Goal: Entertainment & Leisure: Consume media (video, audio)

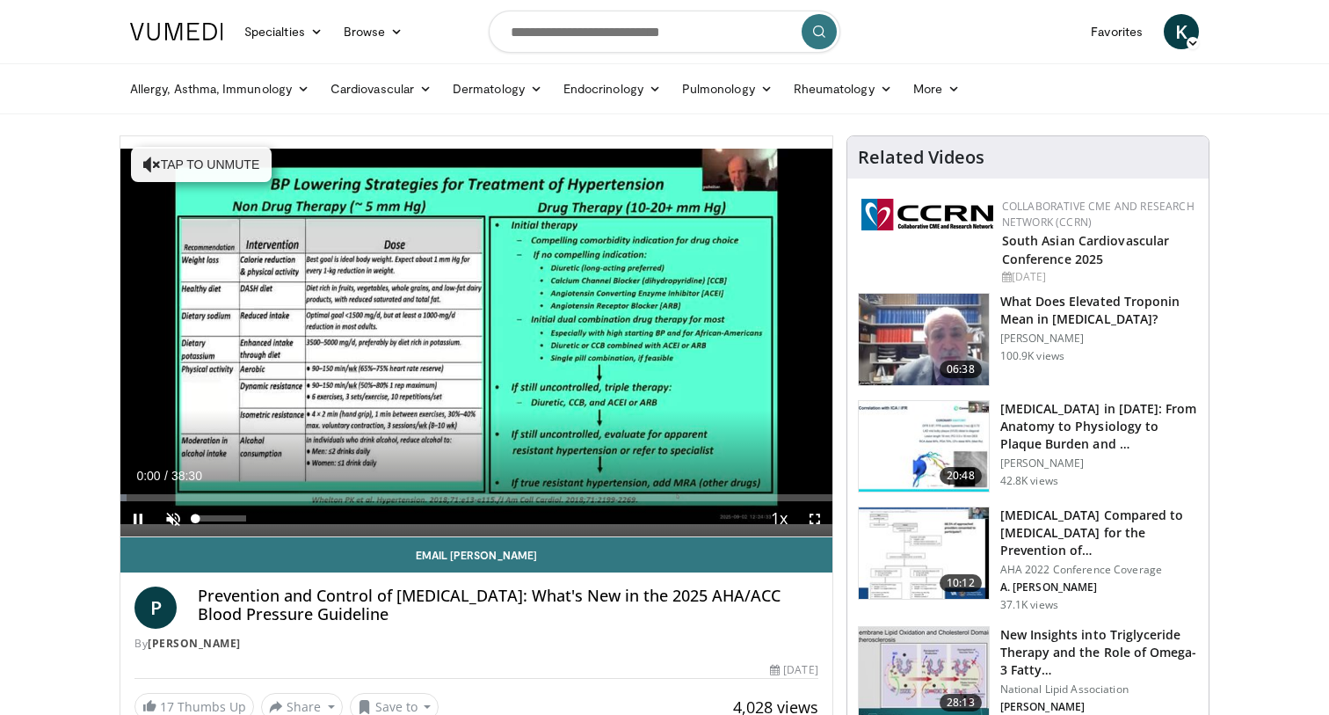
click at [164, 516] on span "Video Player" at bounding box center [173, 518] width 35 height 35
click at [817, 519] on span "Video Player" at bounding box center [814, 518] width 35 height 35
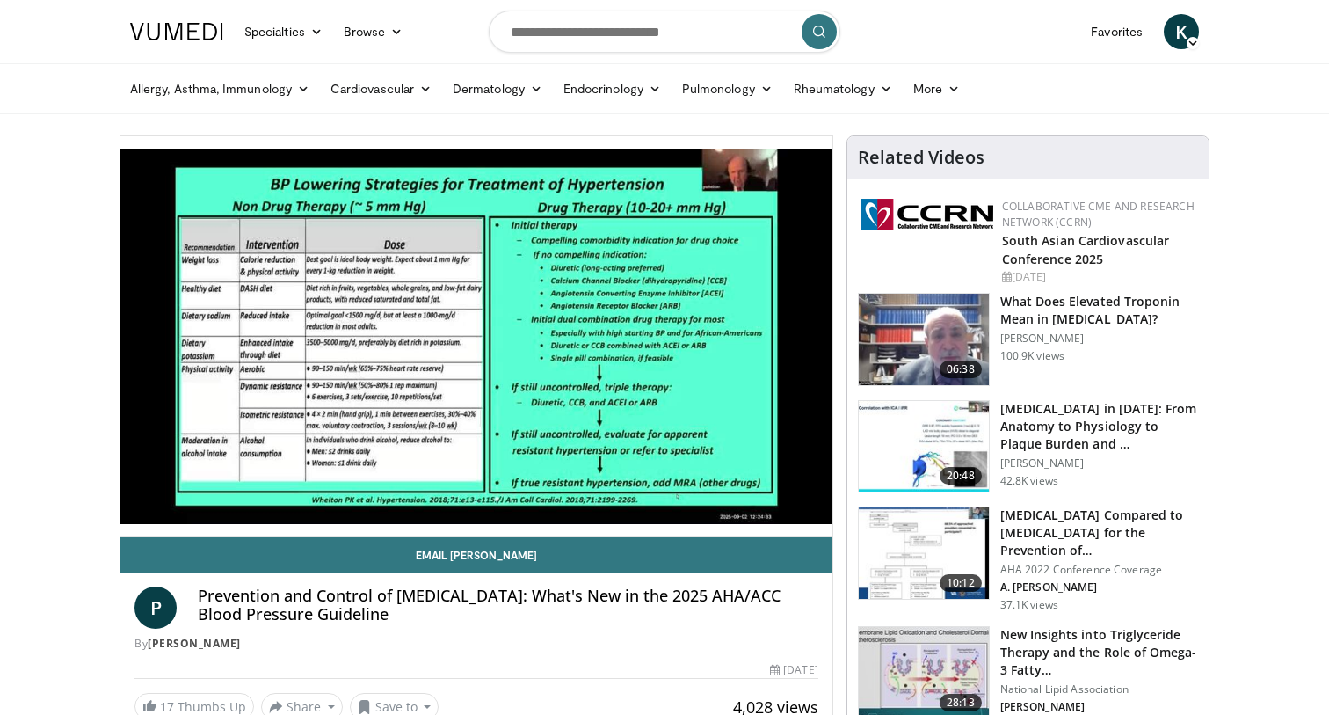
drag, startPoint x: 948, startPoint y: 281, endPoint x: 54, endPoint y: 506, distance: 921.8
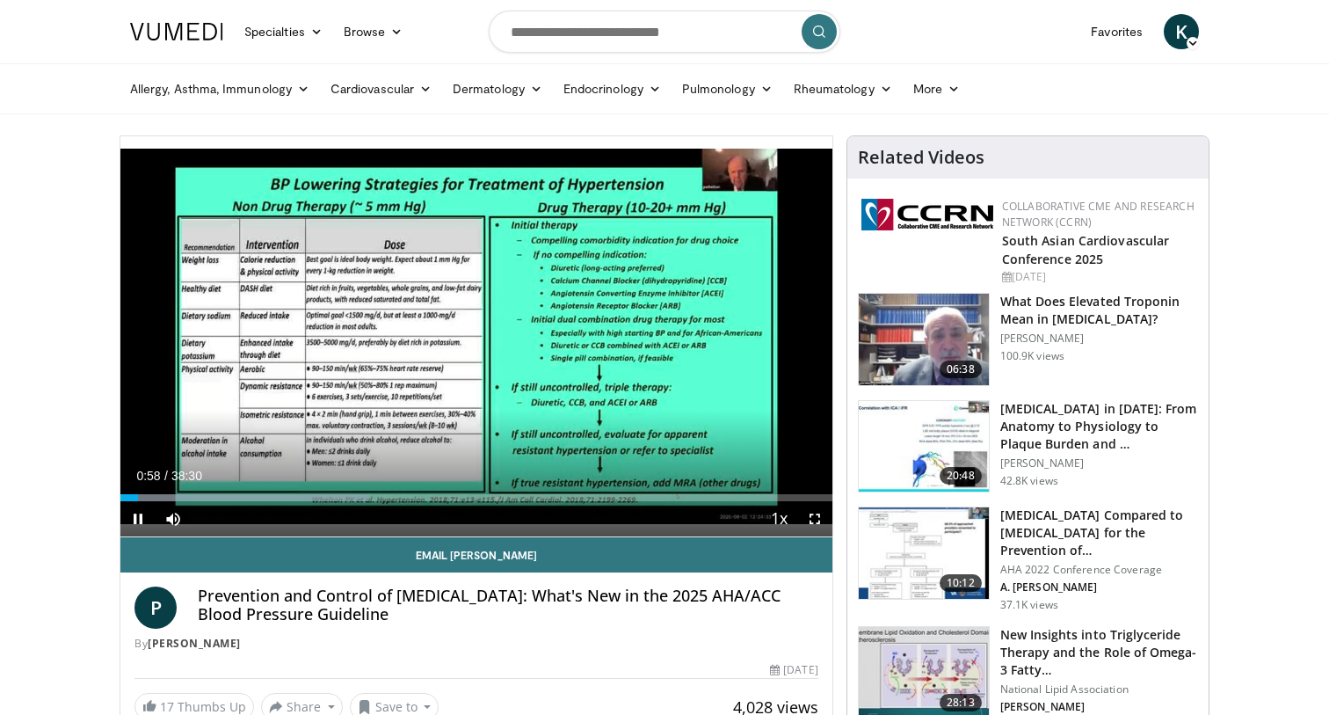
click at [811, 512] on span "Video Player" at bounding box center [814, 518] width 35 height 35
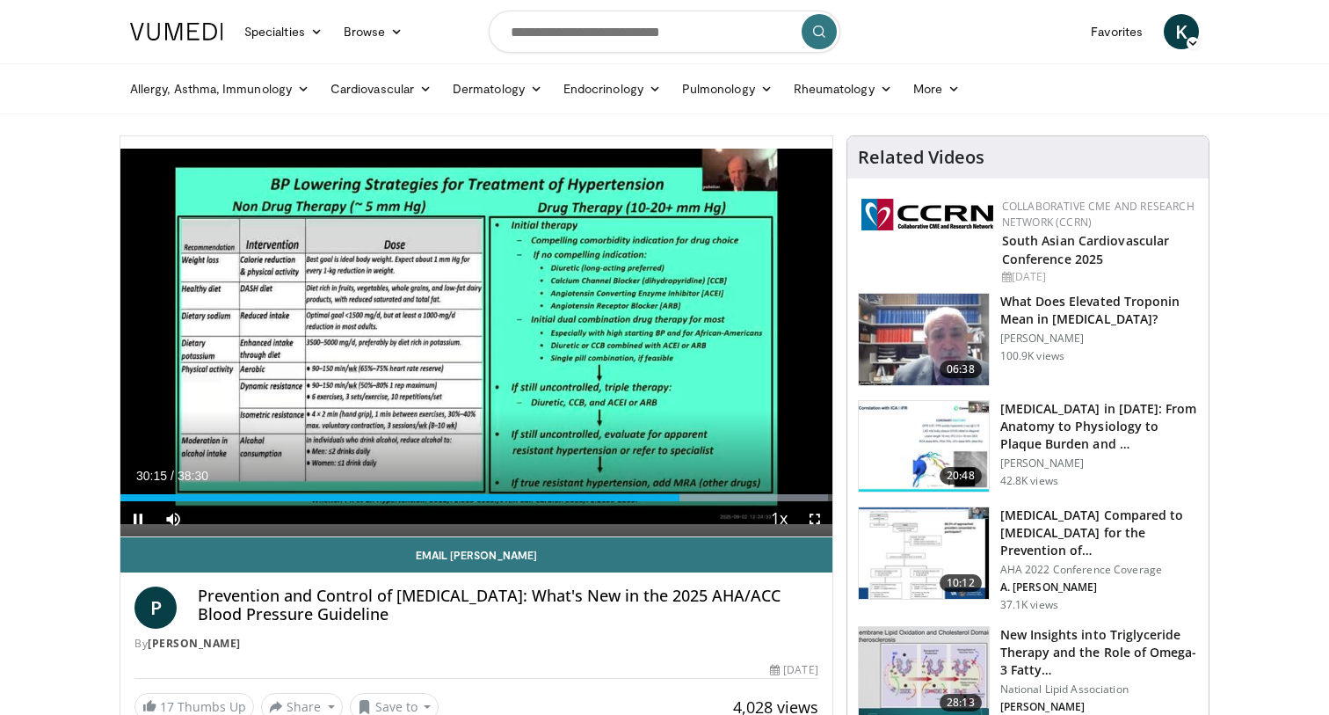
click at [807, 517] on span "Video Player" at bounding box center [814, 518] width 35 height 35
